Goal: Information Seeking & Learning: Learn about a topic

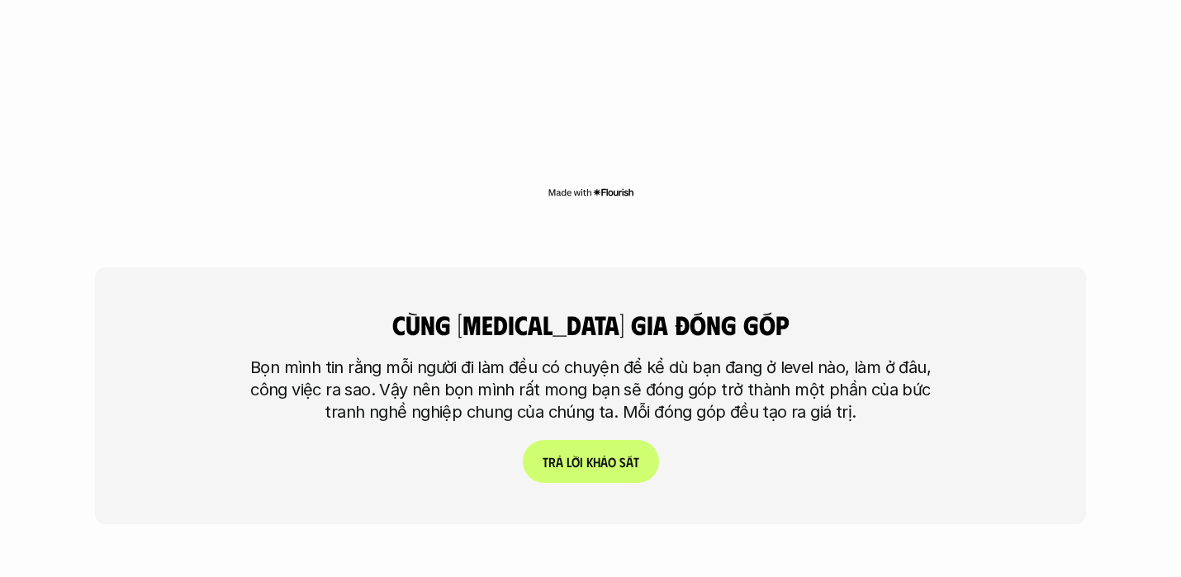
scroll to position [3976, 0]
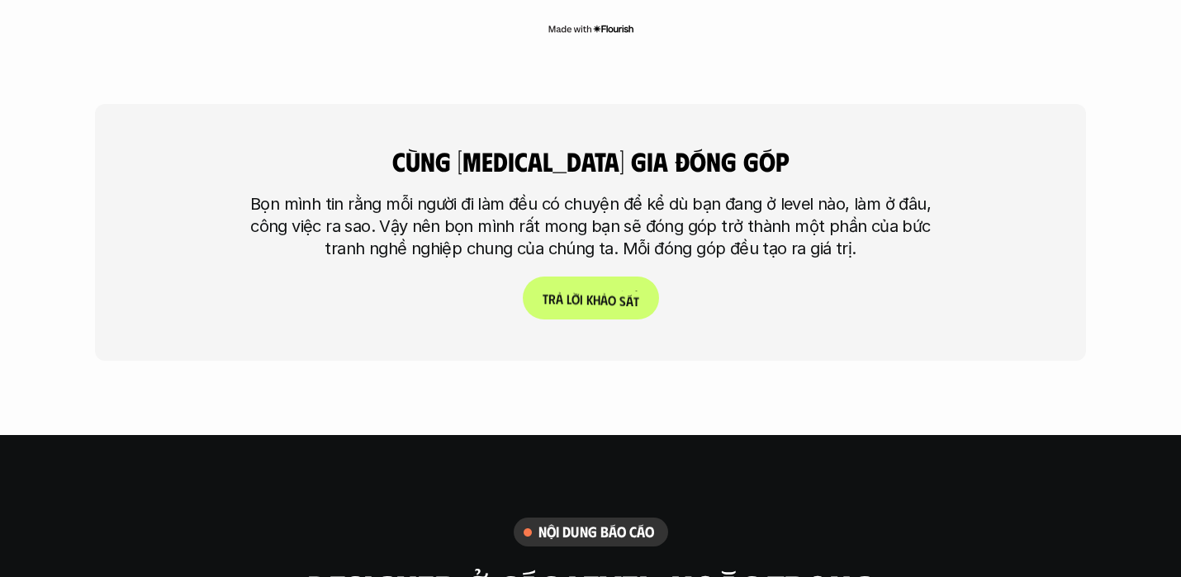
click at [567, 291] on p "T r ả l ờ i k h ả o s á t" at bounding box center [591, 299] width 97 height 16
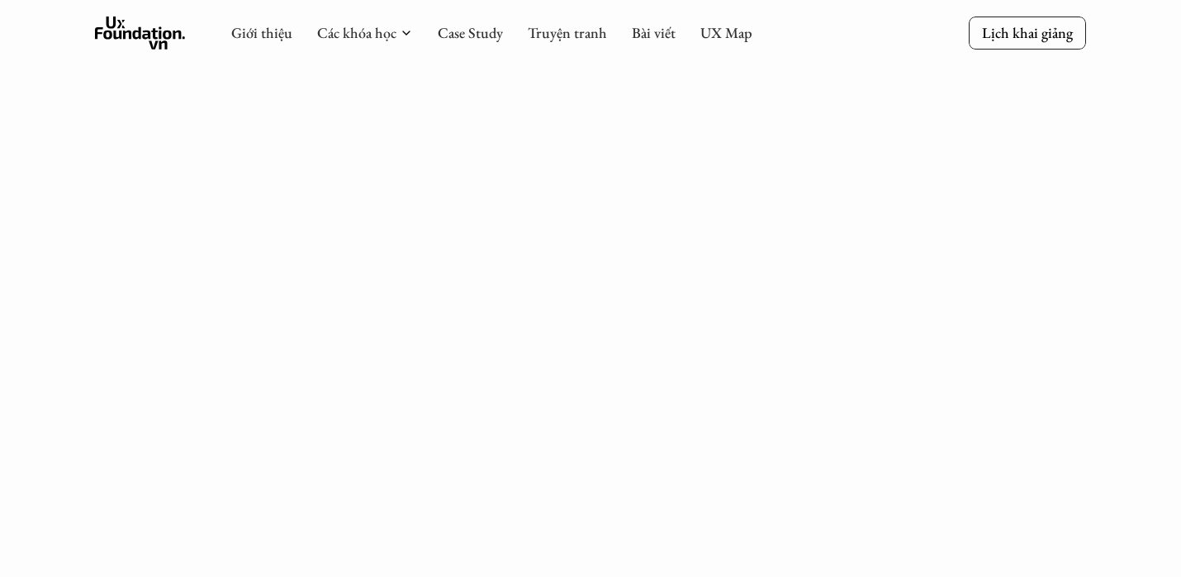
scroll to position [4258, 0]
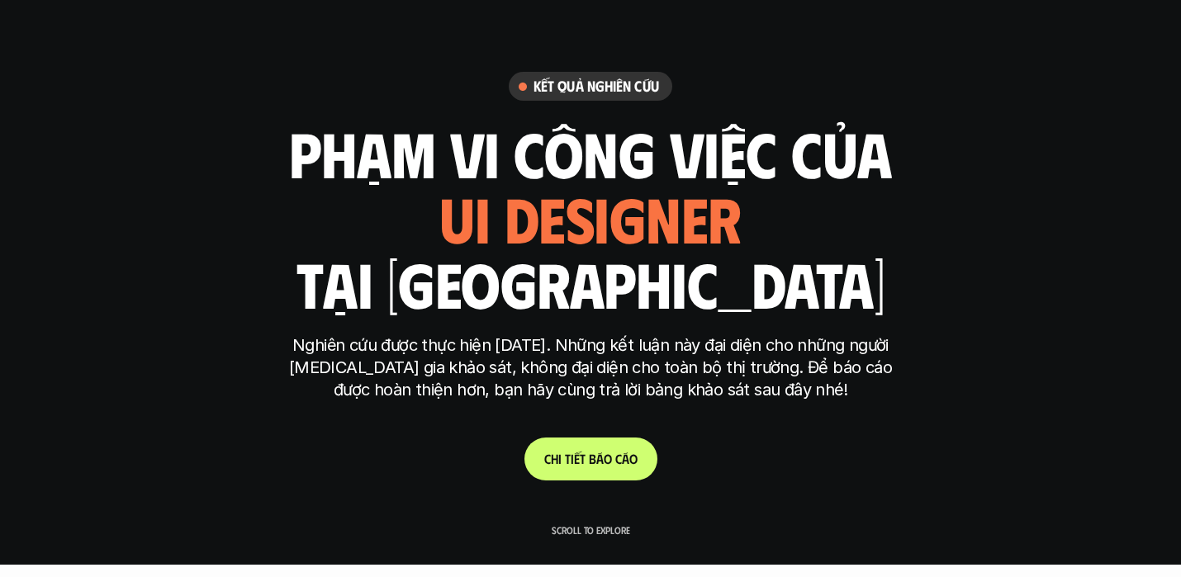
scroll to position [7, 0]
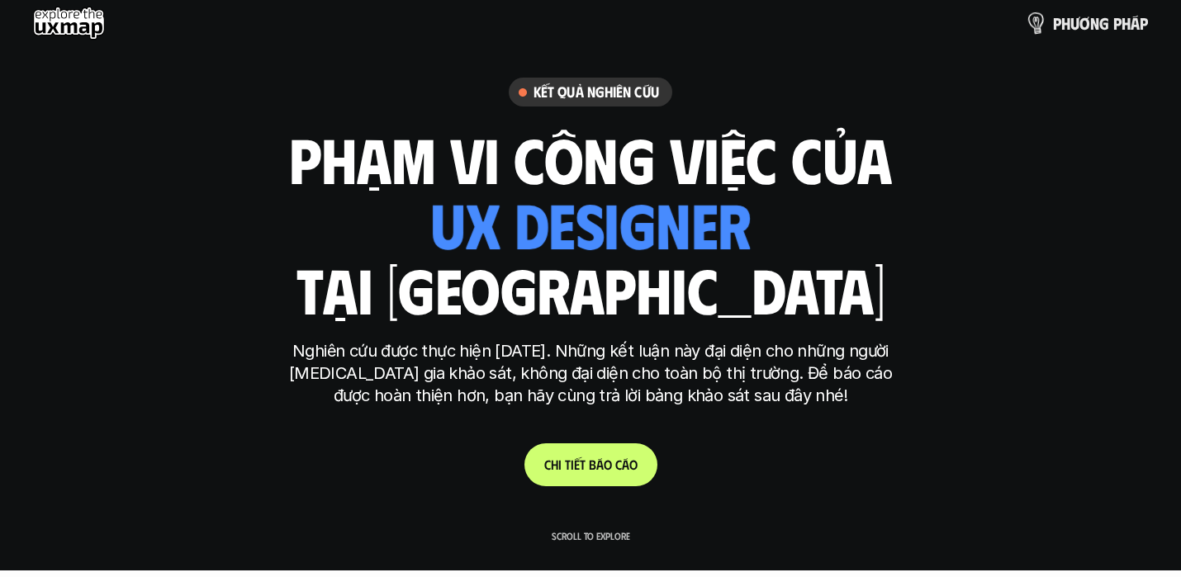
click at [1075, 22] on p "p h ư ơ n g p h á p" at bounding box center [1100, 23] width 95 height 18
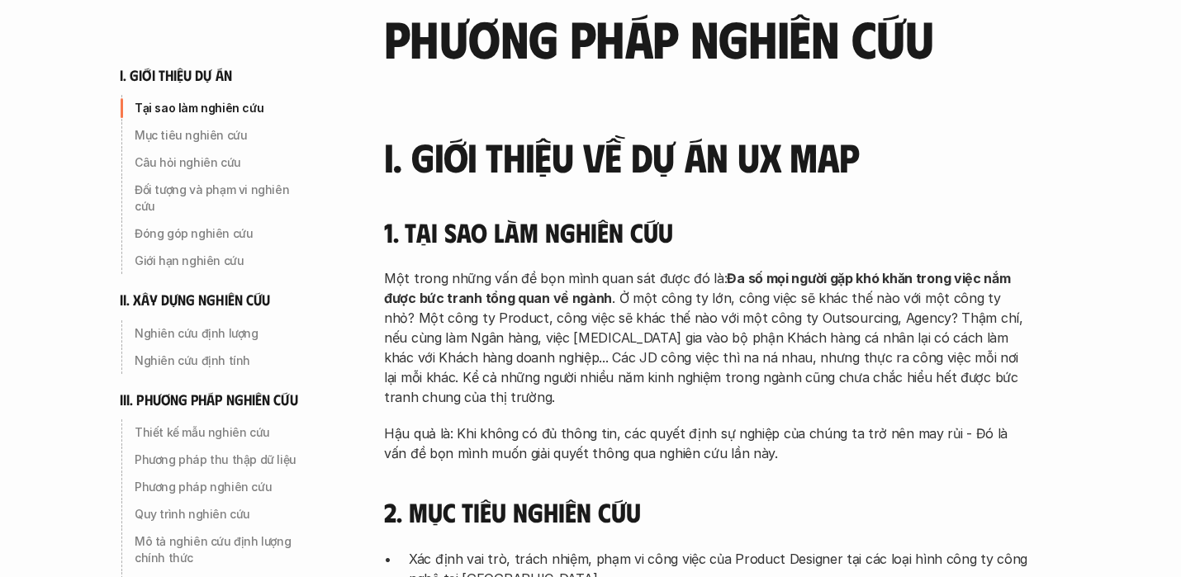
scroll to position [134, 0]
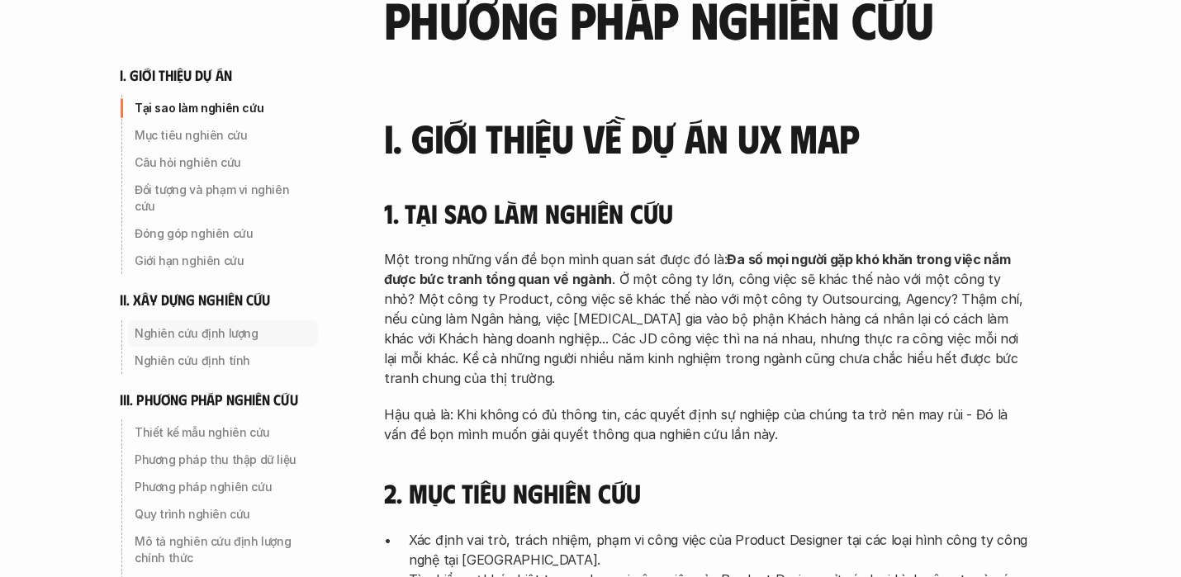
click at [196, 325] on p "Nghiên cứu định lượng" at bounding box center [223, 333] width 177 height 17
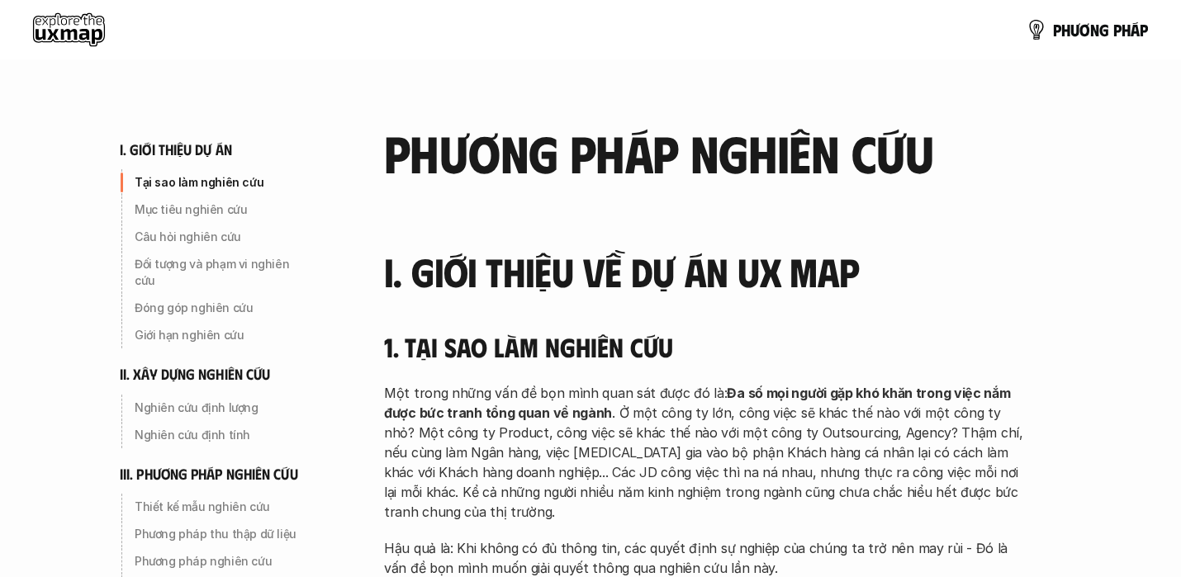
click at [69, 35] on use at bounding box center [69, 29] width 72 height 33
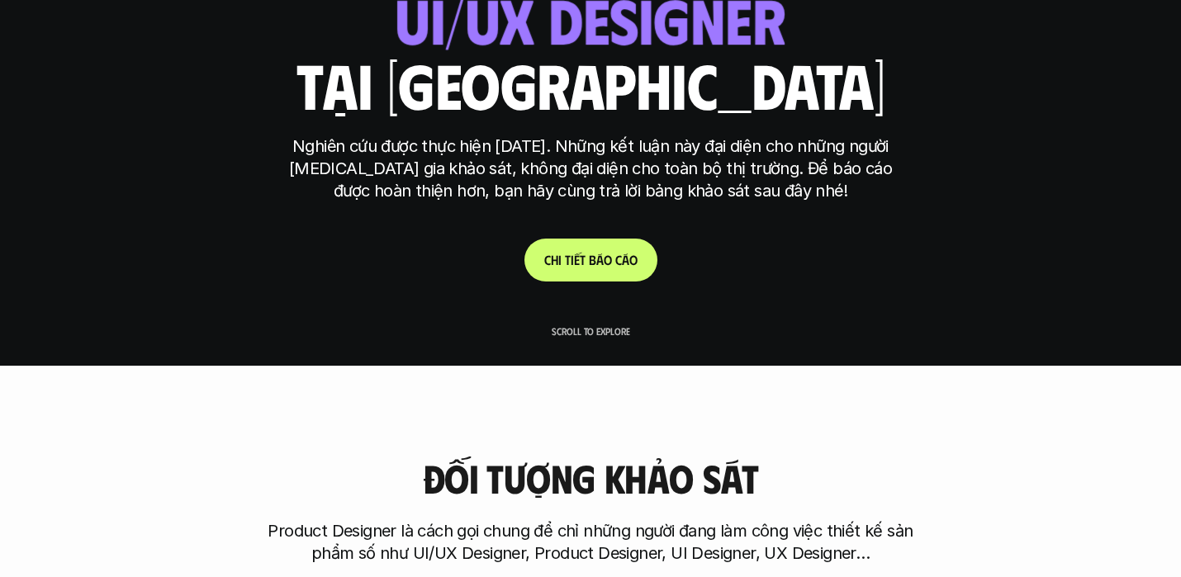
scroll to position [212, 0]
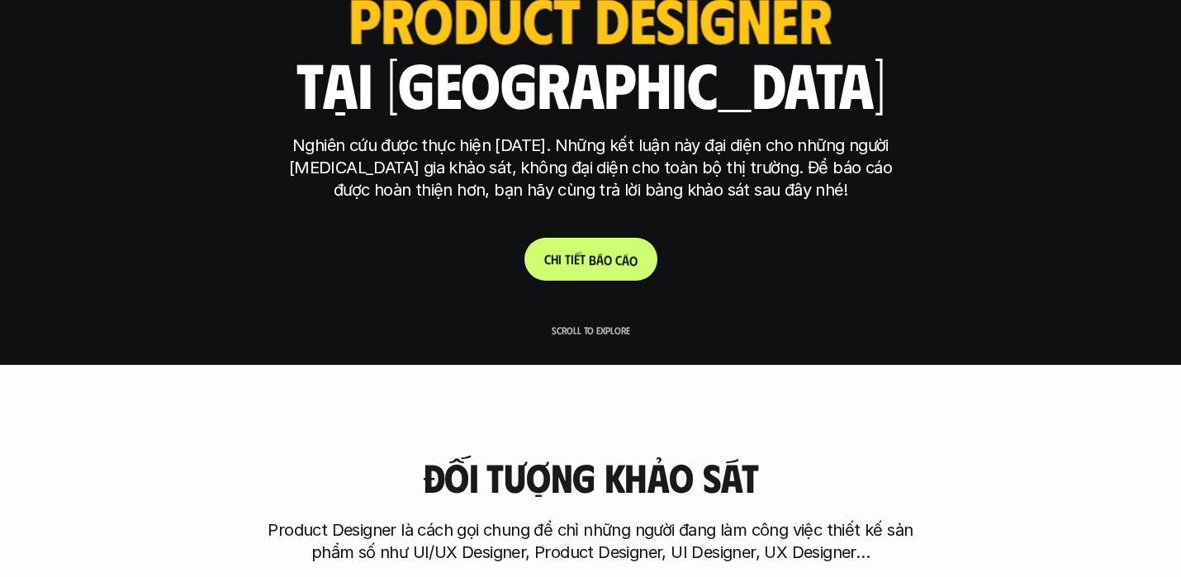
click at [577, 261] on p "C h i t i ế t b á o c á o" at bounding box center [590, 259] width 93 height 16
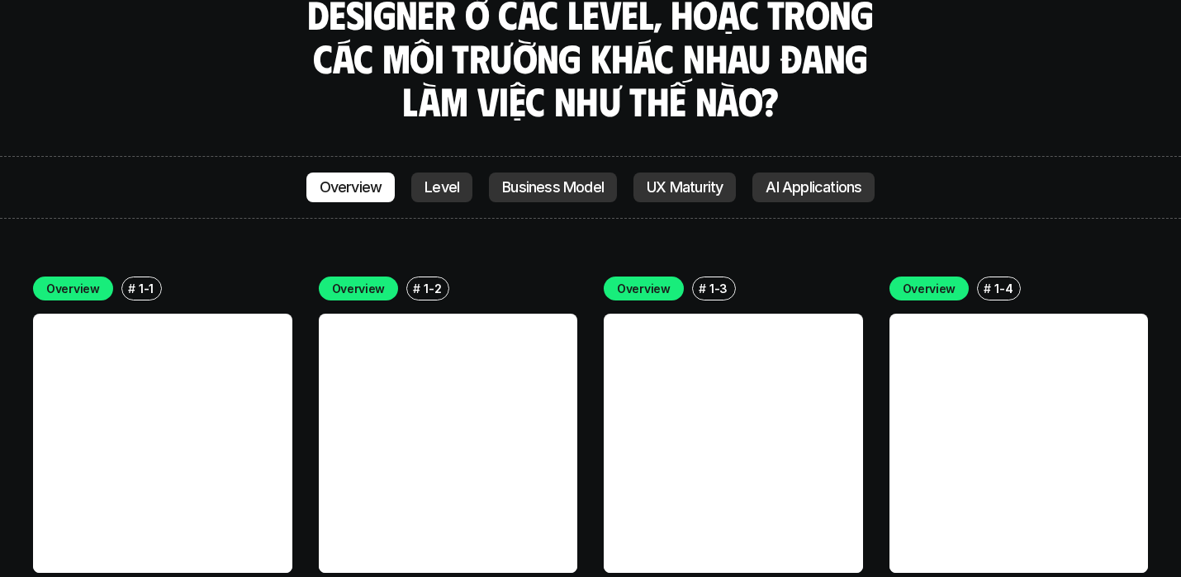
scroll to position [4549, 0]
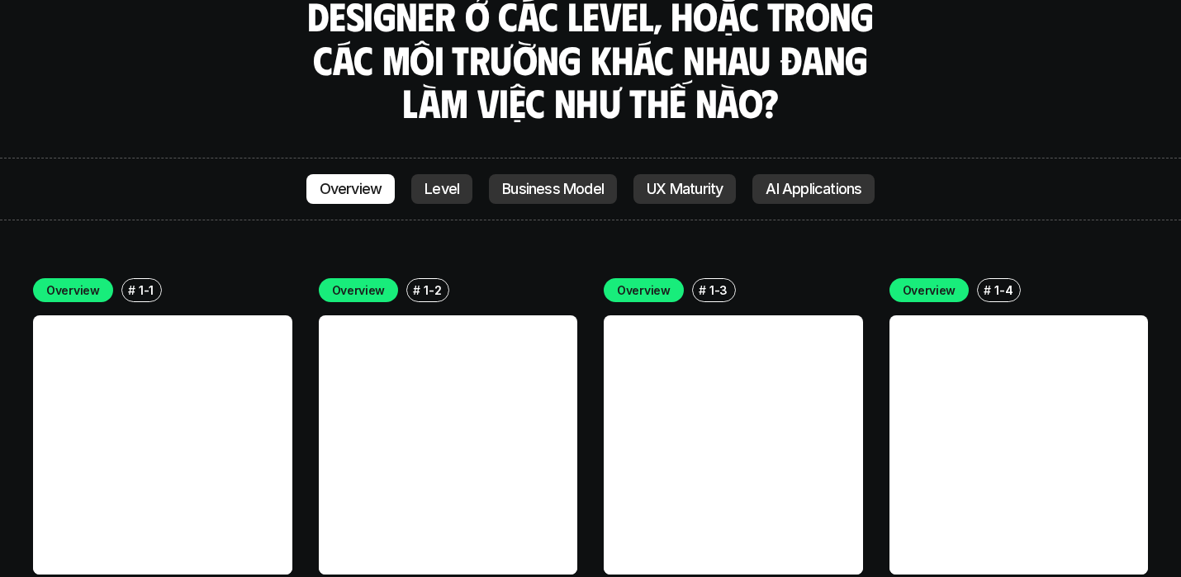
click at [169, 393] on link at bounding box center [162, 445] width 259 height 259
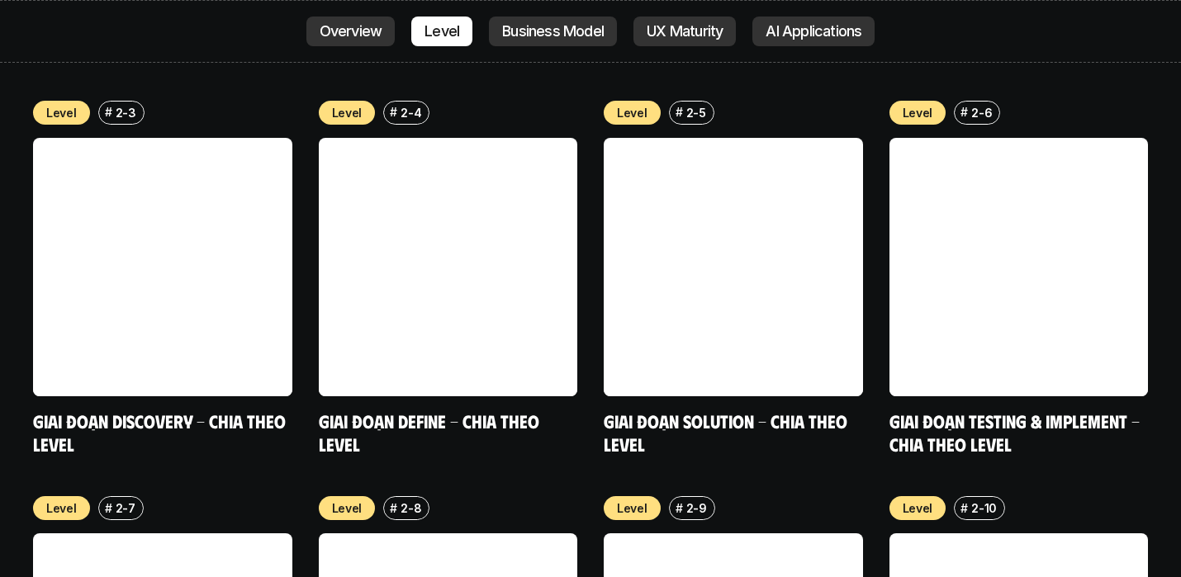
scroll to position [5981, 0]
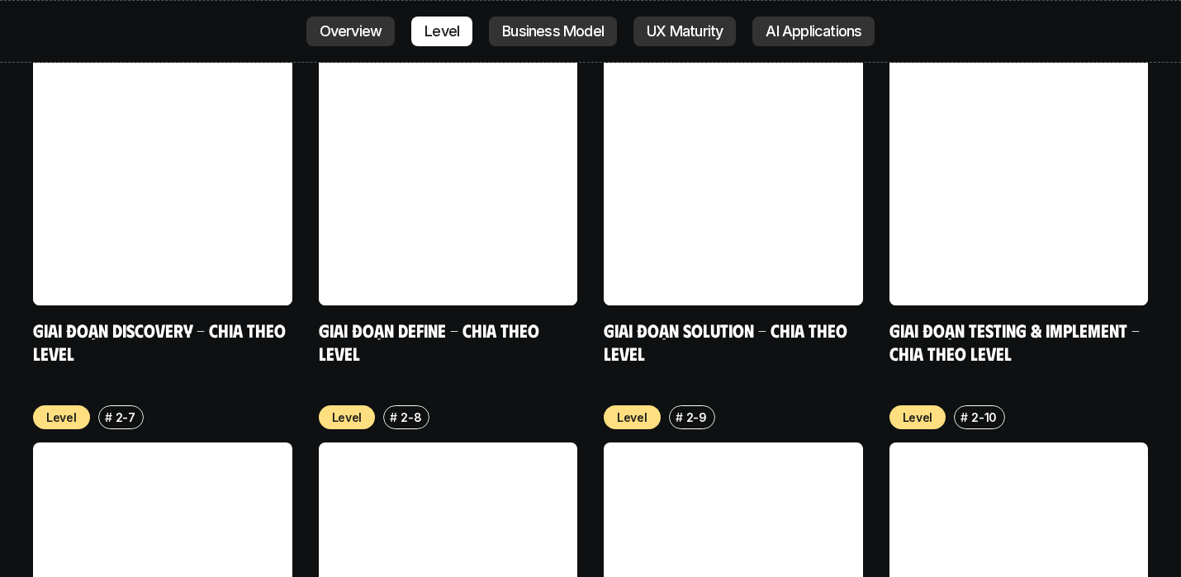
click at [583, 453] on div "Overview # 1-9 Khó khăn trong phát triển chuyên môn - Tổng quan Overview # 1-10…" at bounding box center [590, 186] width 1115 height 1147
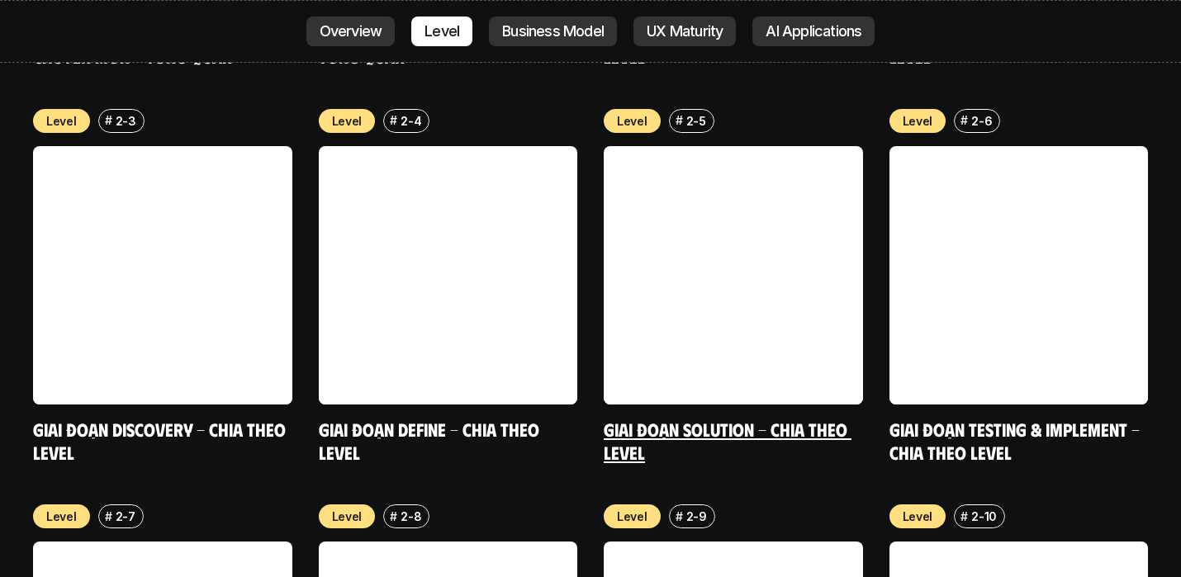
scroll to position [5910, 0]
